Goal: Task Accomplishment & Management: Manage account settings

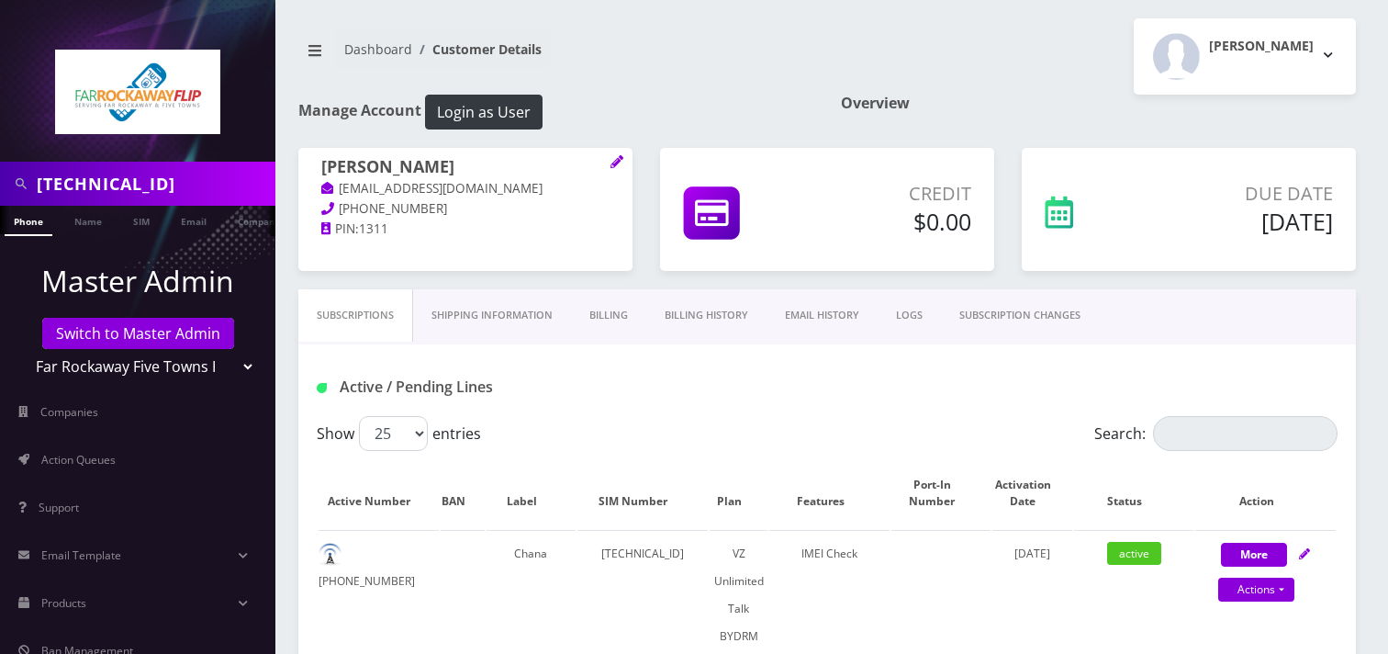
select select "469"
click at [245, 181] on input "[TECHNICAL_ID]" at bounding box center [154, 183] width 234 height 35
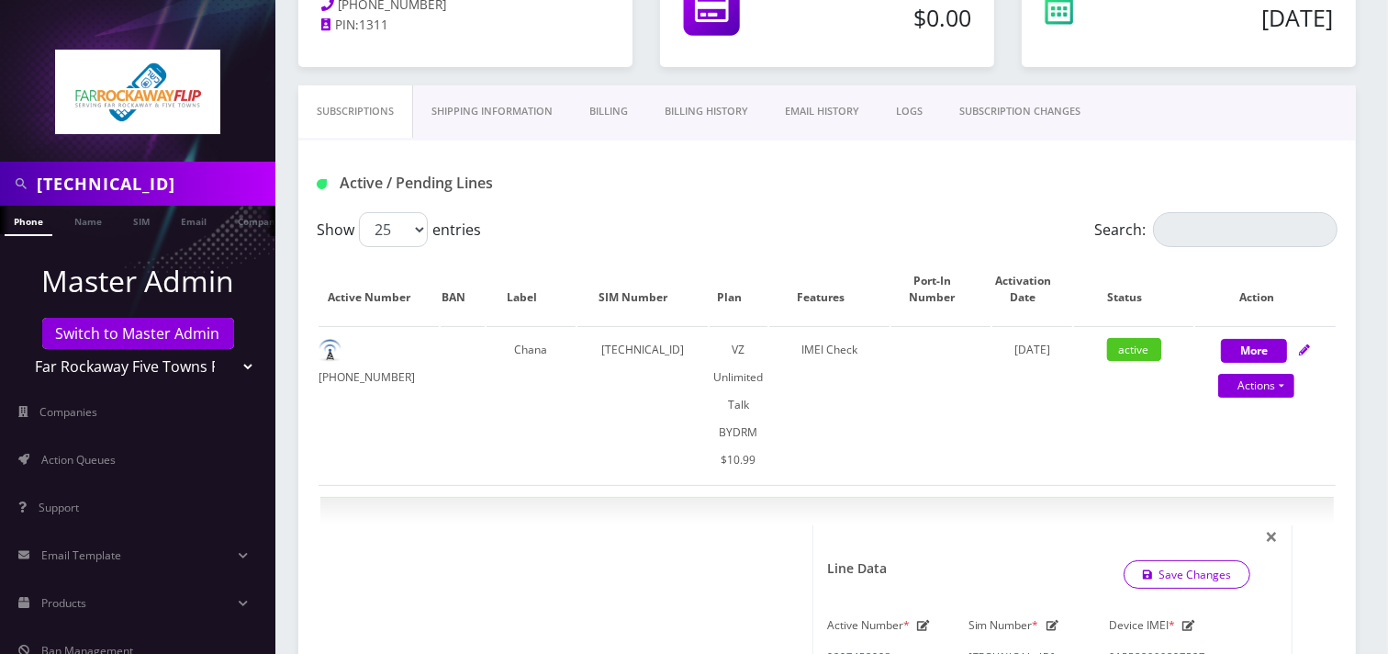
click at [245, 181] on input "[TECHNICAL_ID]" at bounding box center [154, 183] width 234 height 35
click at [1253, 387] on link "Actions" at bounding box center [1256, 386] width 76 height 24
click at [351, 124] on link "Subscriptions" at bounding box center [355, 111] width 115 height 52
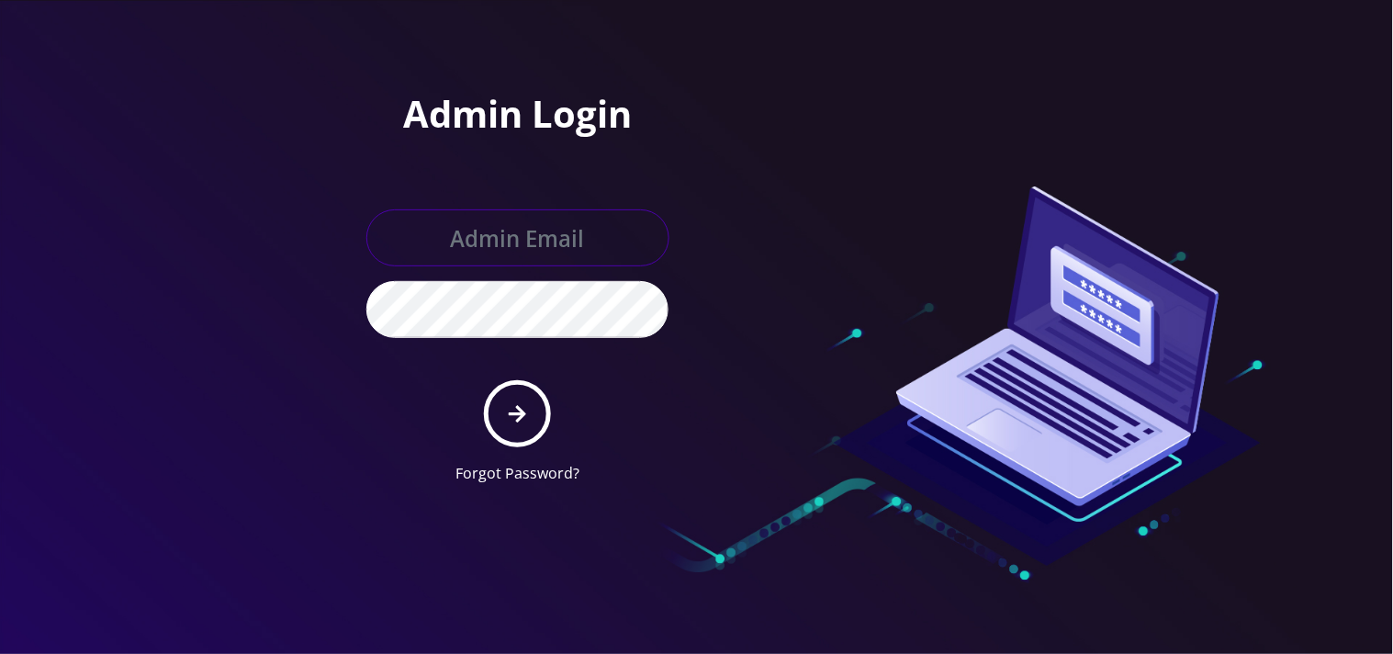
type input "mysti@teltik.com"
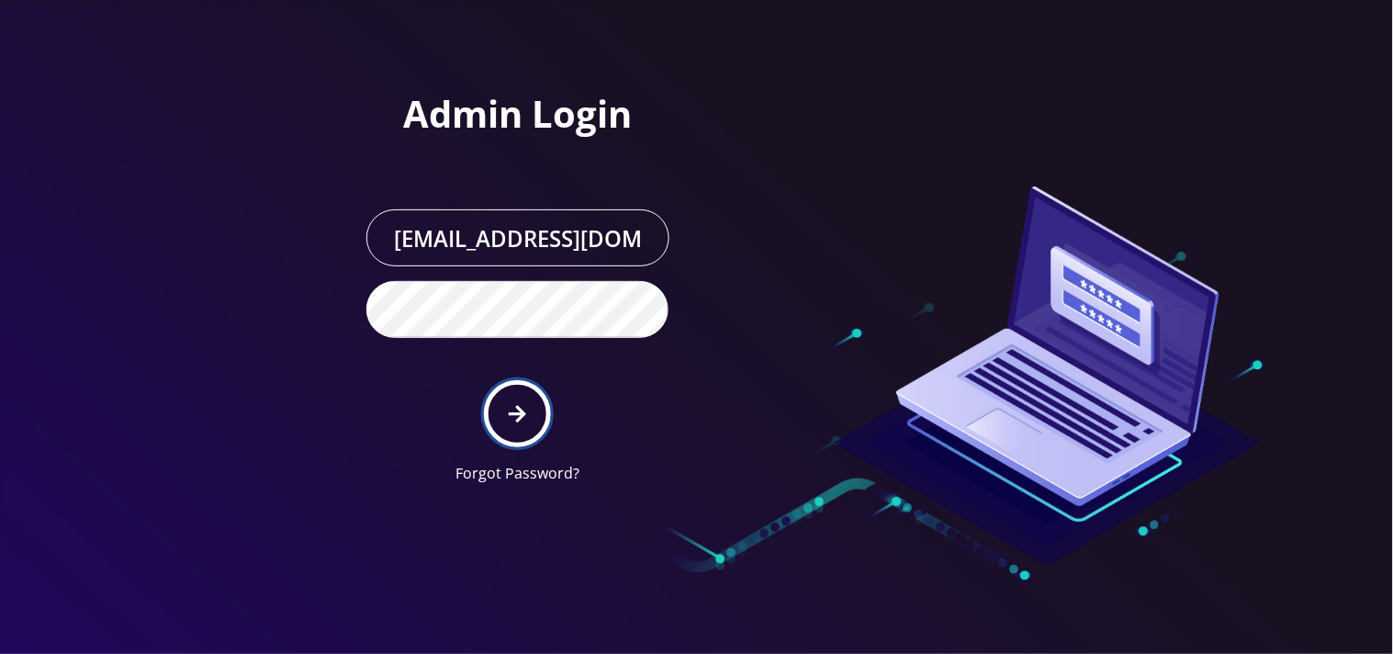
click at [529, 406] on button "submit" at bounding box center [517, 413] width 67 height 67
